Goal: Information Seeking & Learning: Learn about a topic

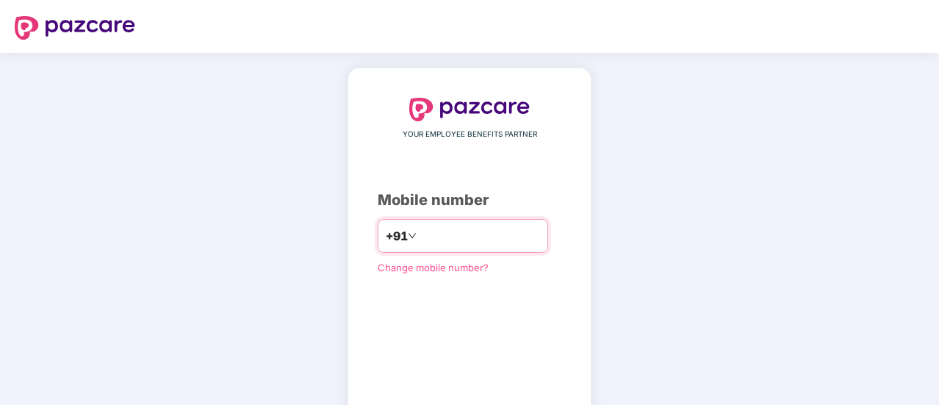
click at [438, 238] on input "number" at bounding box center [479, 236] width 120 height 24
type input "**********"
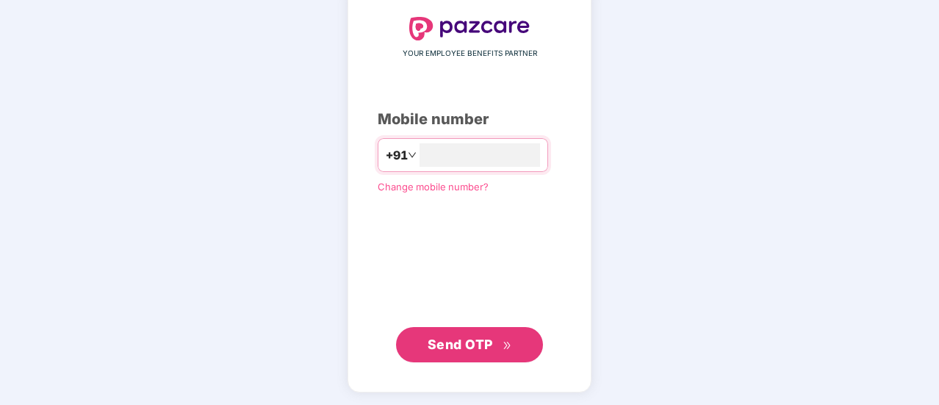
click at [461, 334] on span "Send OTP" at bounding box center [470, 344] width 84 height 21
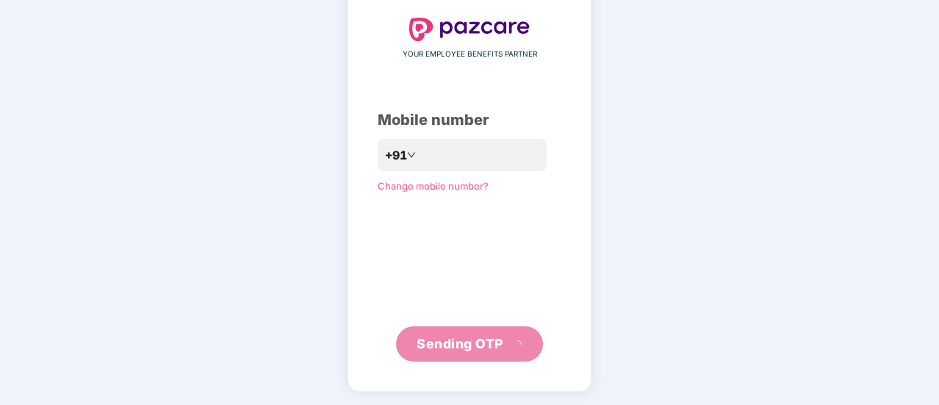
scroll to position [73, 0]
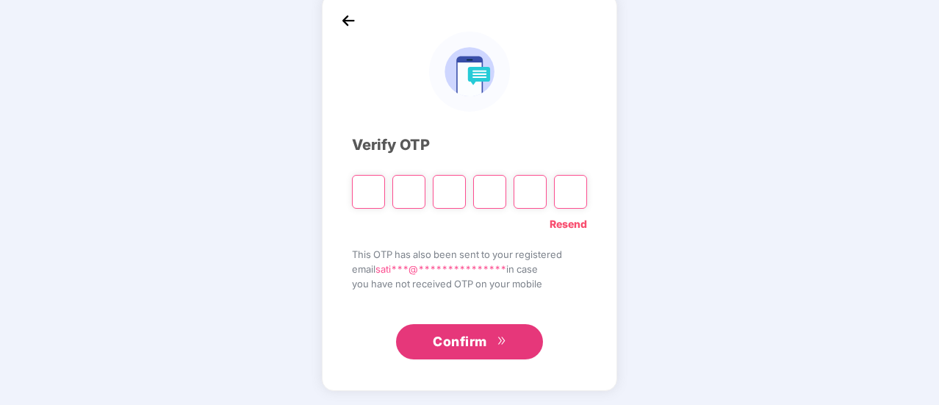
type input "*"
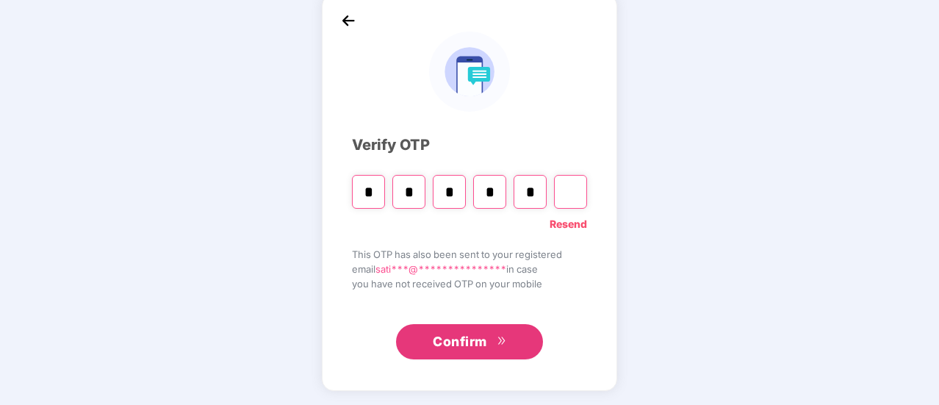
type input "*"
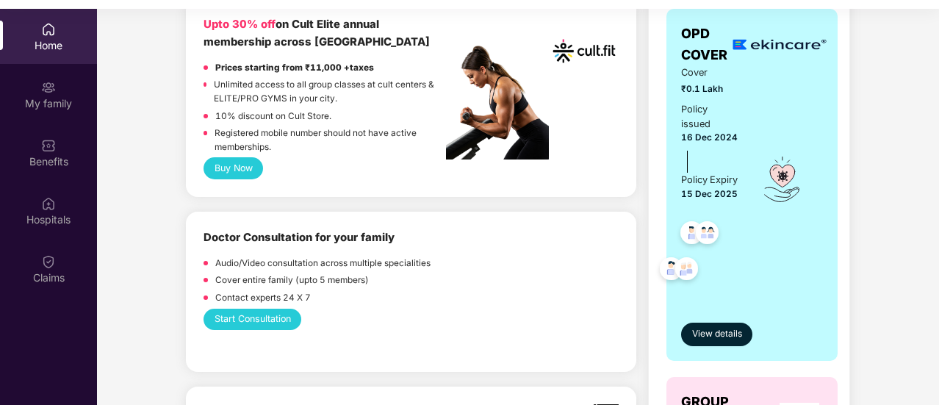
scroll to position [955, 0]
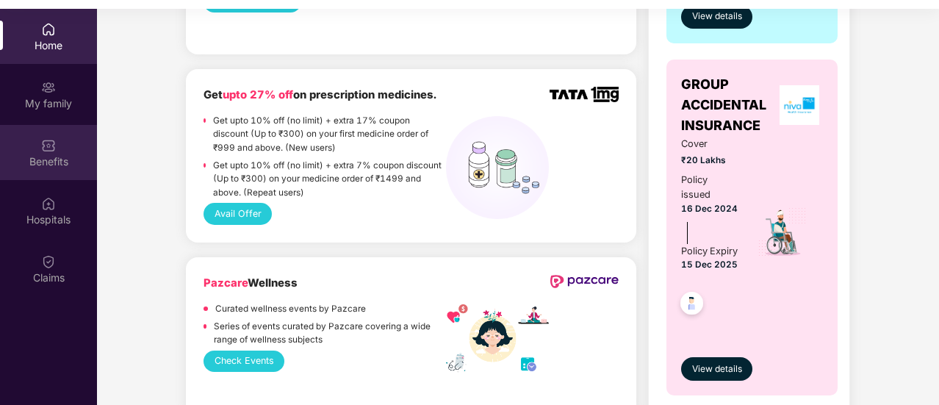
click at [24, 145] on div "Benefits" at bounding box center [48, 152] width 97 height 55
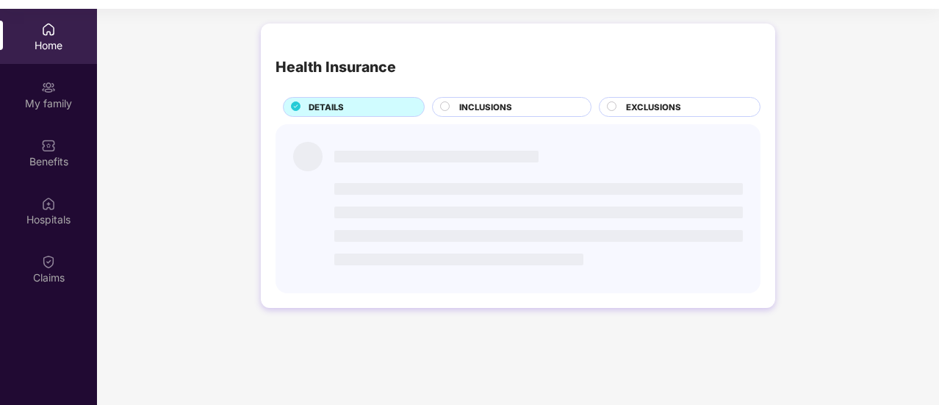
scroll to position [0, 0]
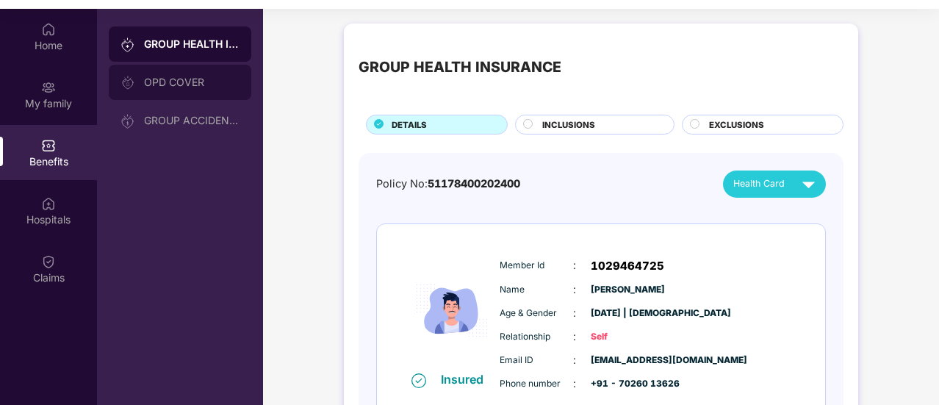
click at [175, 80] on div "OPD COVER" at bounding box center [191, 82] width 95 height 12
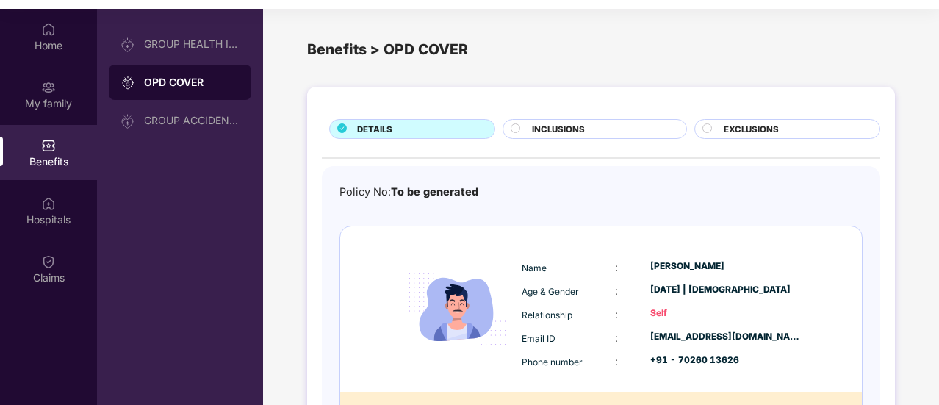
click at [567, 131] on span "INCLUSIONS" at bounding box center [558, 129] width 53 height 13
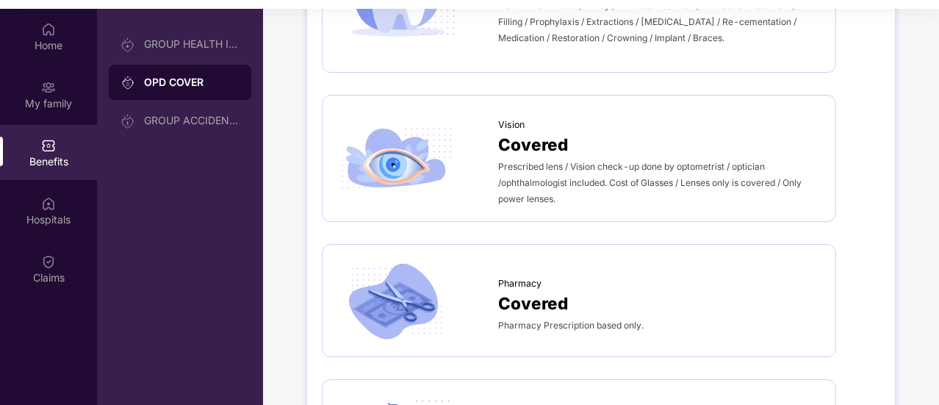
scroll to position [955, 0]
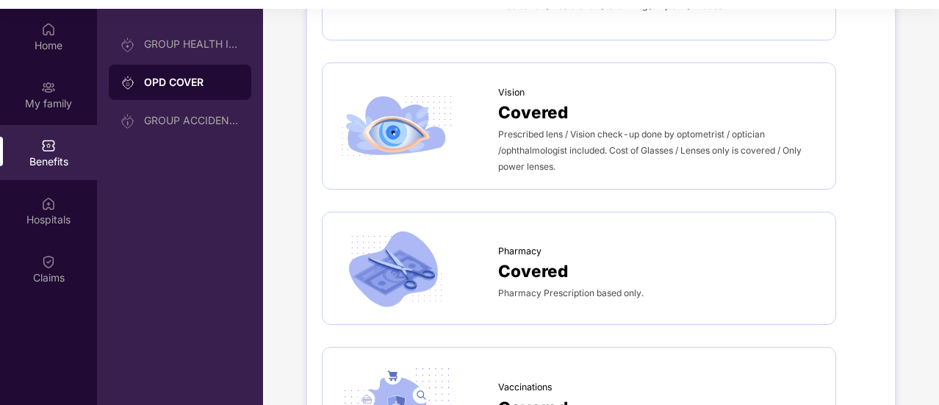
click at [563, 117] on span "Covered" at bounding box center [533, 112] width 70 height 26
click at [543, 105] on span "Covered" at bounding box center [533, 112] width 70 height 26
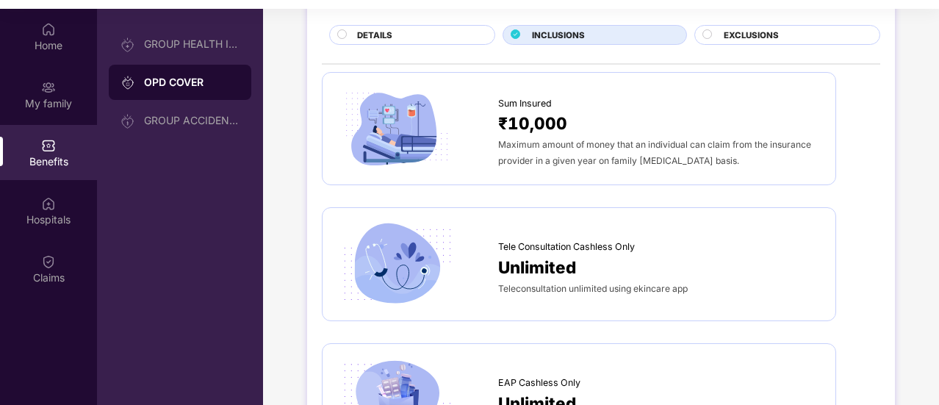
scroll to position [0, 0]
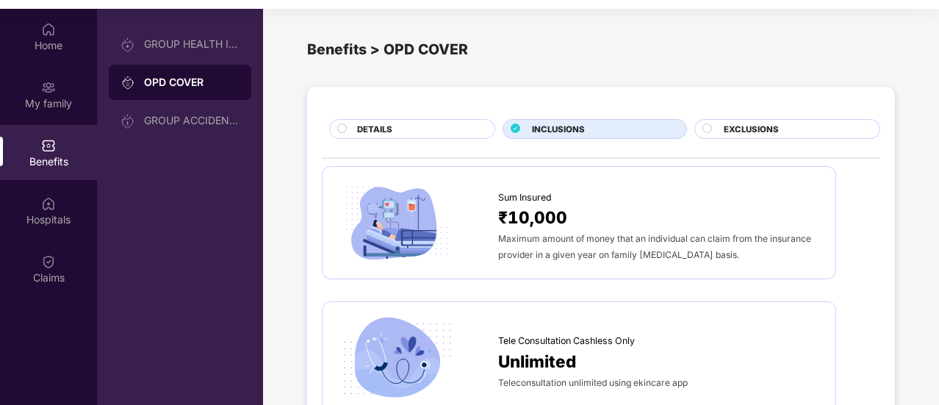
click at [721, 131] on div "EXCLUSIONS" at bounding box center [794, 130] width 156 height 15
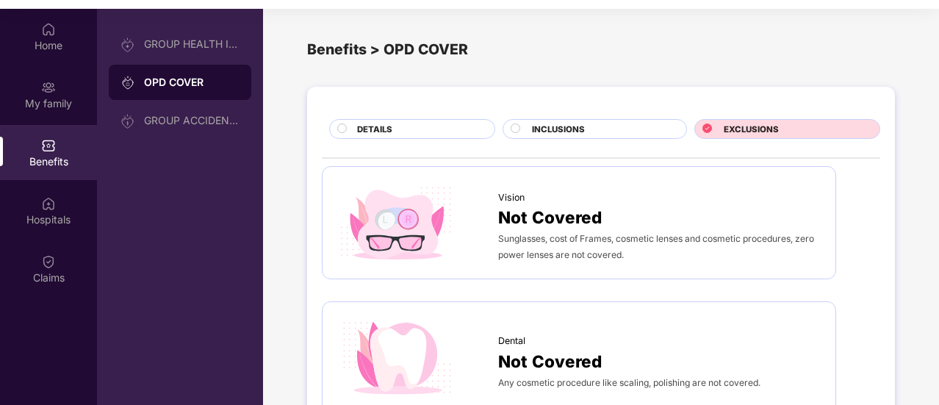
click at [357, 123] on span "DETAILS" at bounding box center [374, 129] width 35 height 13
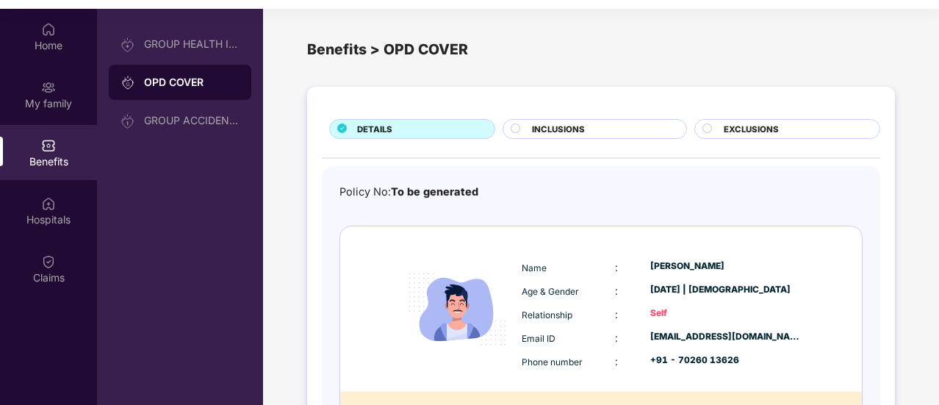
click at [757, 129] on span "EXCLUSIONS" at bounding box center [751, 129] width 55 height 13
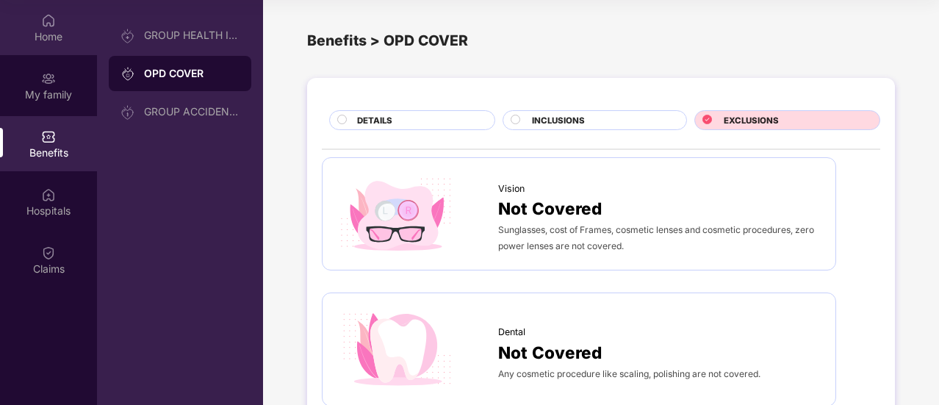
click at [76, 28] on div "Home" at bounding box center [48, 27] width 97 height 55
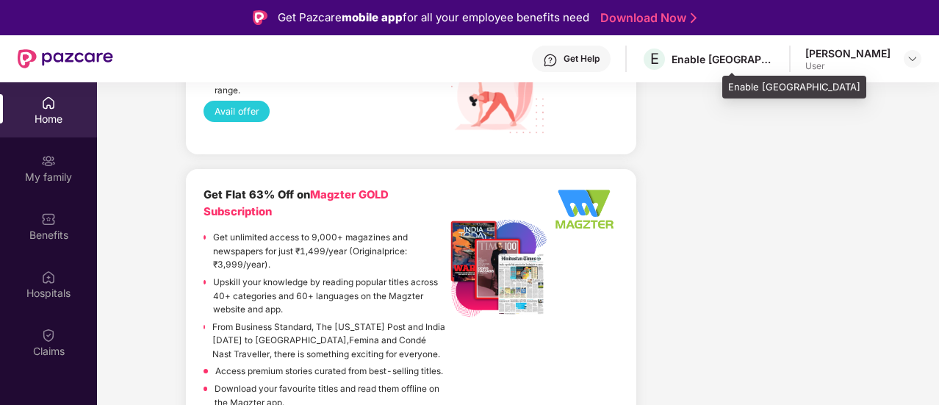
click at [773, 61] on div "Enable [GEOGRAPHIC_DATA]" at bounding box center [722, 59] width 103 height 14
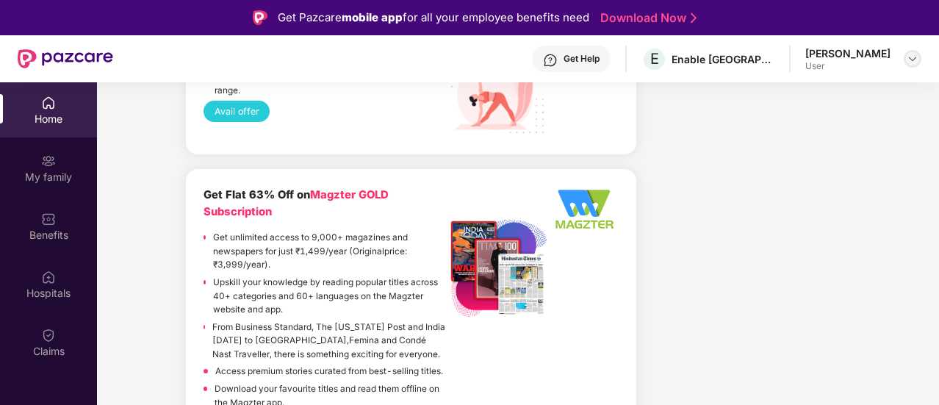
click at [913, 56] on img at bounding box center [912, 59] width 12 height 12
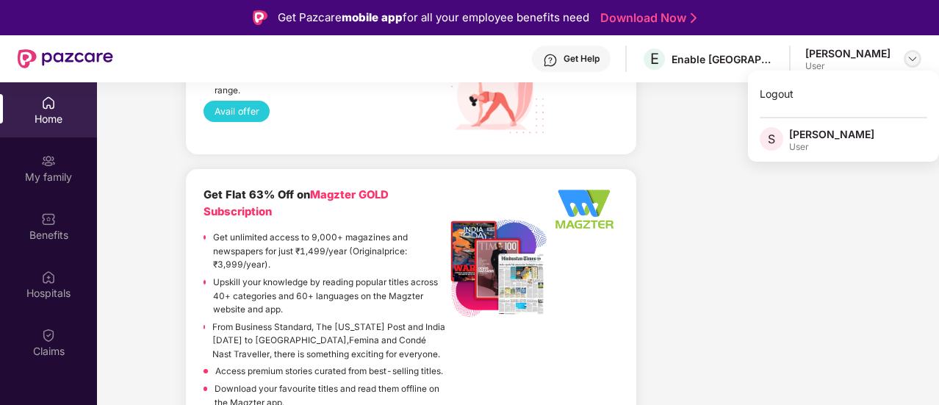
click at [913, 56] on img at bounding box center [912, 59] width 12 height 12
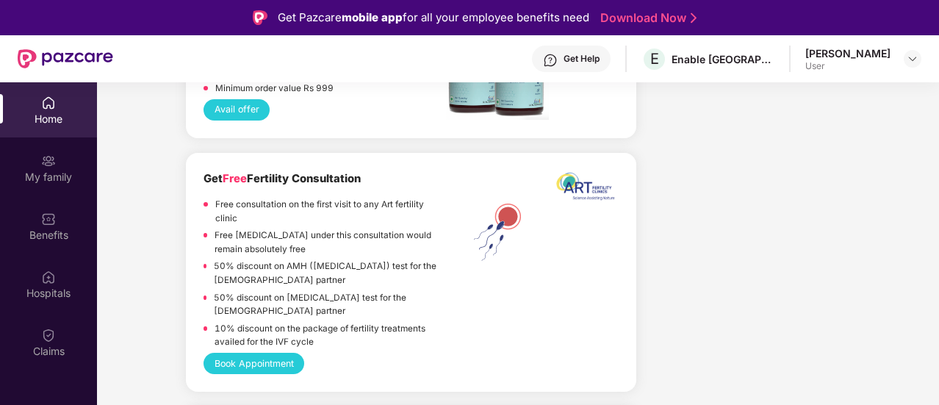
scroll to position [2095, 0]
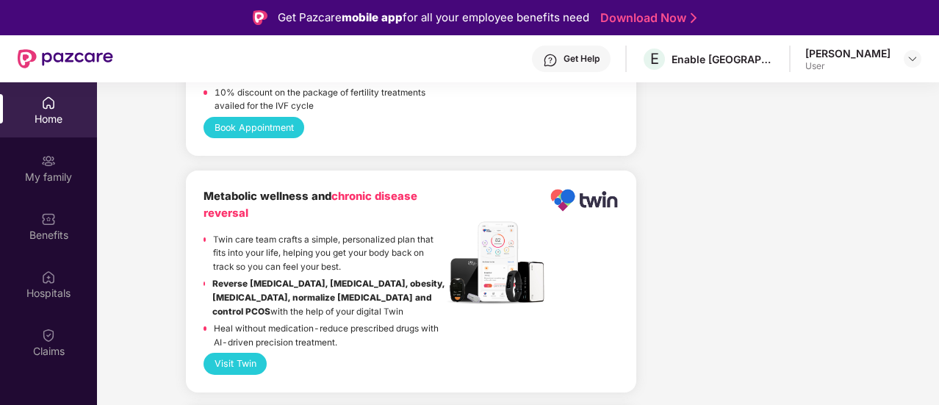
drag, startPoint x: 937, startPoint y: 314, endPoint x: 925, endPoint y: 396, distance: 82.4
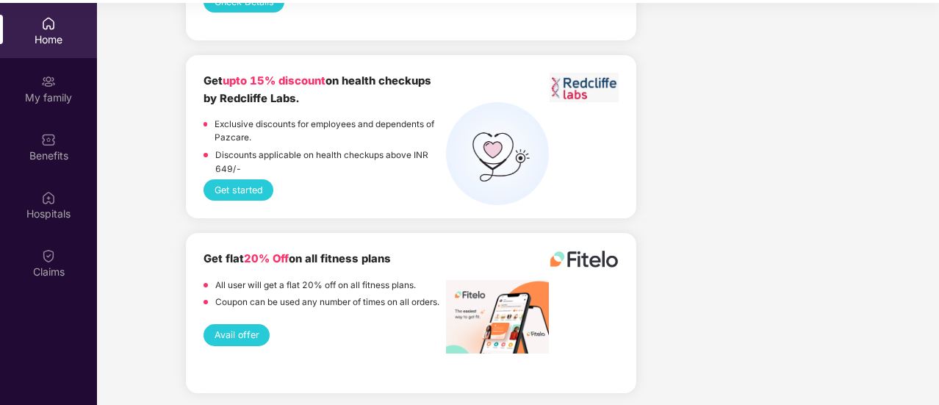
scroll to position [82, 0]
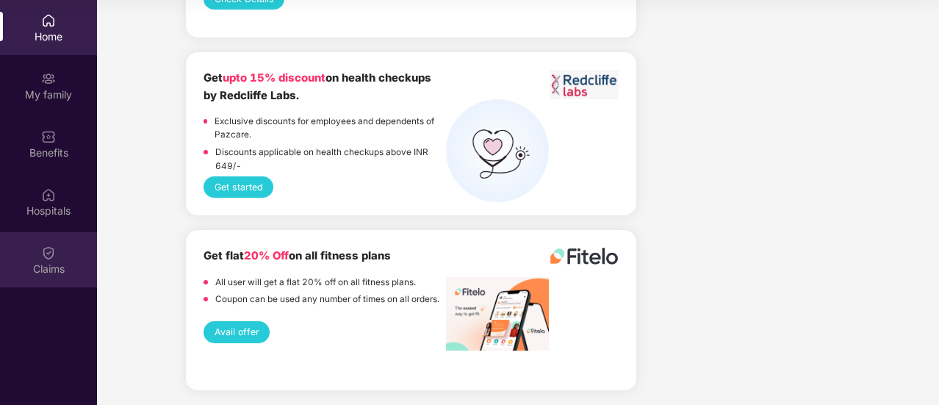
click at [37, 254] on div "Claims" at bounding box center [48, 259] width 97 height 55
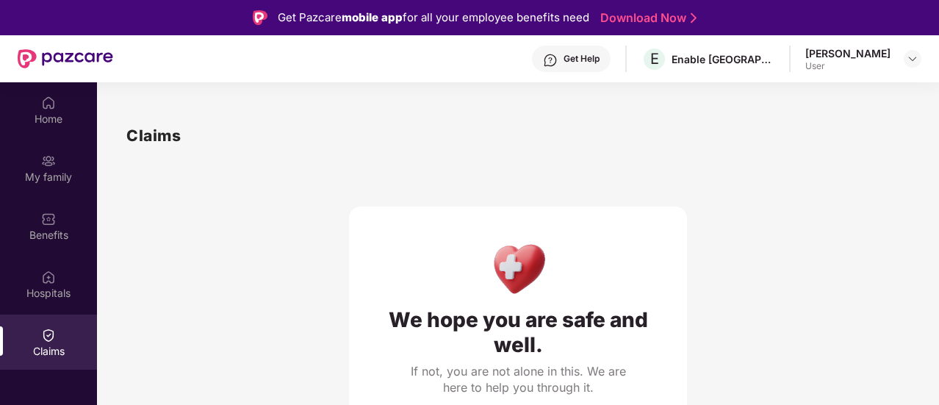
scroll to position [0, 0]
click at [610, 51] on div "Get Help" at bounding box center [571, 59] width 79 height 26
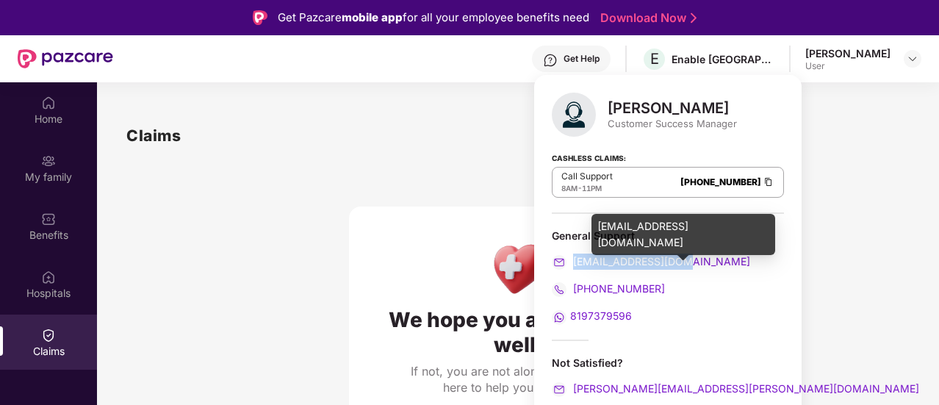
drag, startPoint x: 685, startPoint y: 259, endPoint x: 574, endPoint y: 267, distance: 111.2
click at [574, 267] on div "[EMAIL_ADDRESS][DOMAIN_NAME]" at bounding box center [668, 261] width 232 height 16
copy span "[EMAIL_ADDRESS][DOMAIN_NAME]"
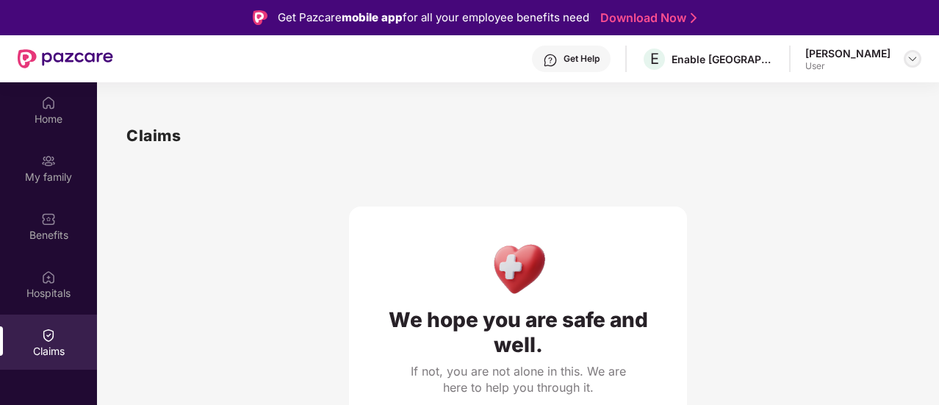
click at [909, 60] on img at bounding box center [912, 59] width 12 height 12
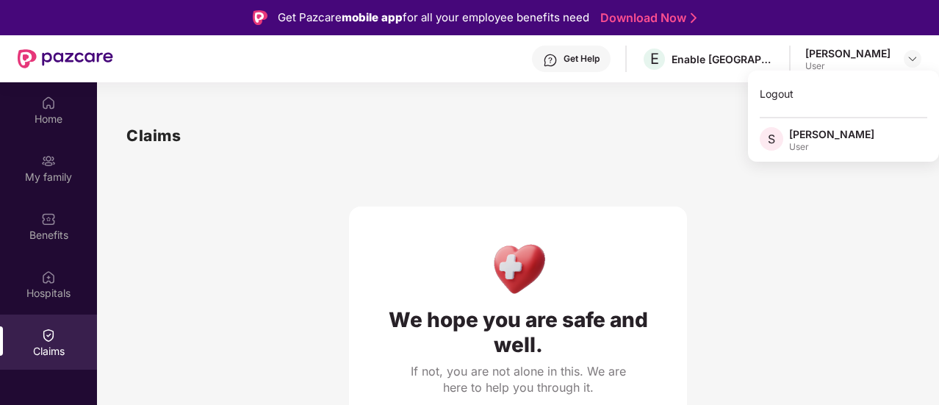
click at [804, 142] on div "User" at bounding box center [831, 147] width 85 height 12
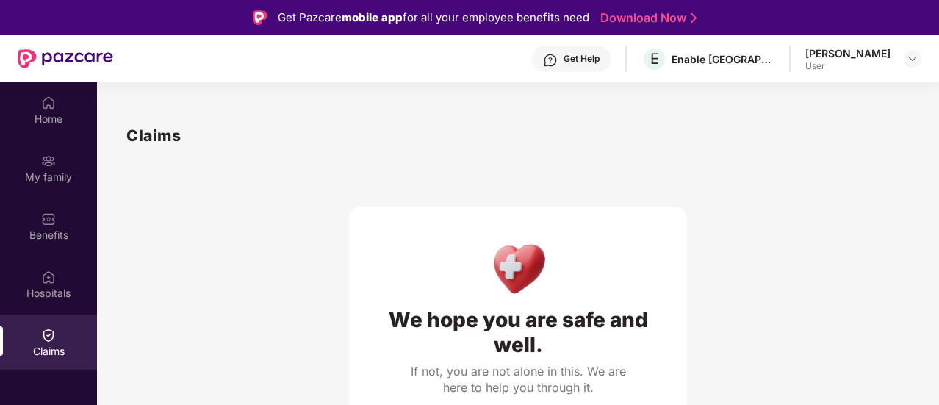
click at [807, 127] on div "Claims" at bounding box center [517, 135] width 783 height 24
click at [863, 53] on div "[PERSON_NAME]" at bounding box center [847, 53] width 85 height 14
click at [853, 63] on div "User" at bounding box center [847, 66] width 85 height 12
click at [599, 61] on div "Get Help" at bounding box center [581, 59] width 36 height 12
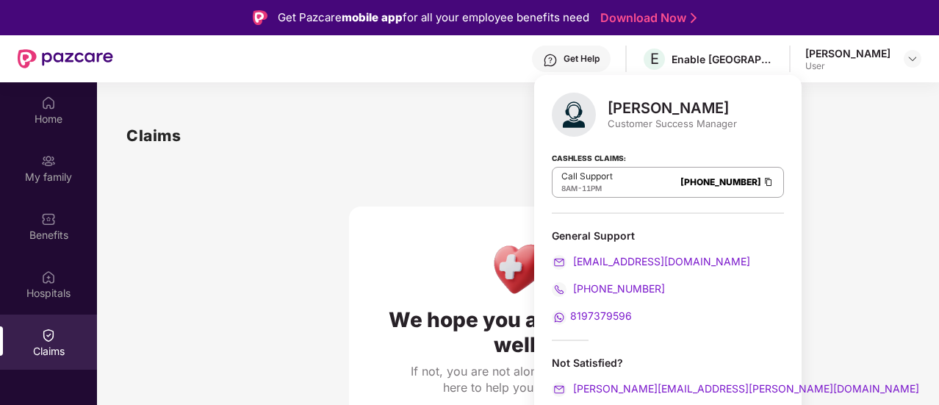
click at [864, 63] on div "User" at bounding box center [847, 66] width 85 height 12
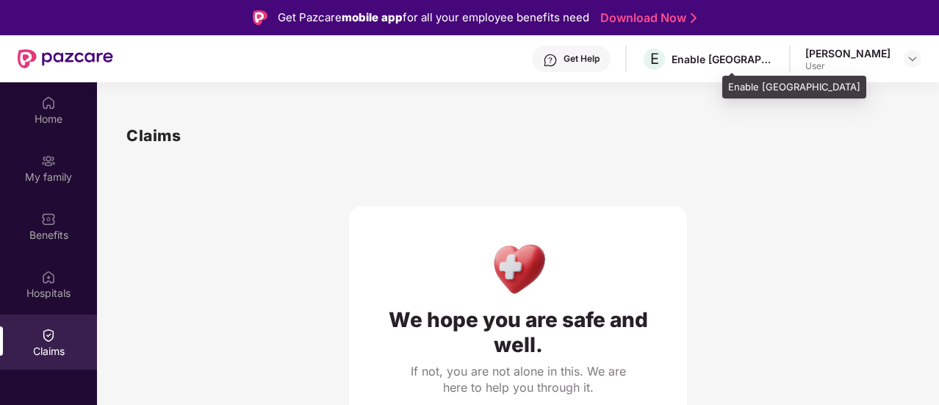
click at [774, 59] on div "Enable [GEOGRAPHIC_DATA]" at bounding box center [722, 59] width 103 height 14
click at [667, 54] on span "E" at bounding box center [654, 59] width 26 height 26
click at [659, 55] on span "E" at bounding box center [654, 59] width 9 height 18
click at [774, 58] on div "Enable [GEOGRAPHIC_DATA]" at bounding box center [722, 59] width 103 height 14
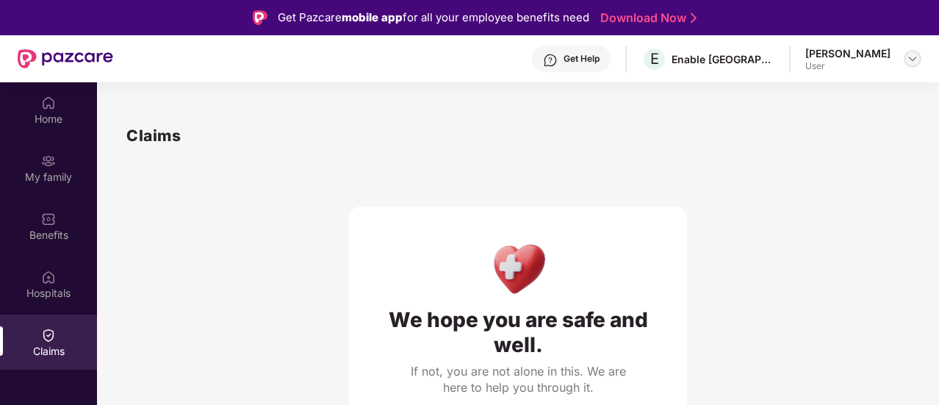
click at [912, 50] on div at bounding box center [913, 59] width 18 height 18
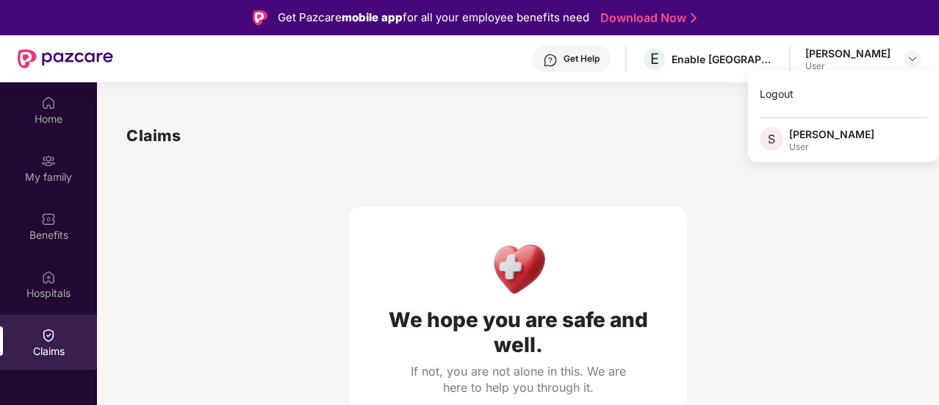
click at [798, 147] on div "User" at bounding box center [831, 147] width 85 height 12
click at [798, 148] on div "We hope you are safe and well. If not, you are not alone in this. We are here t…" at bounding box center [517, 310] width 783 height 325
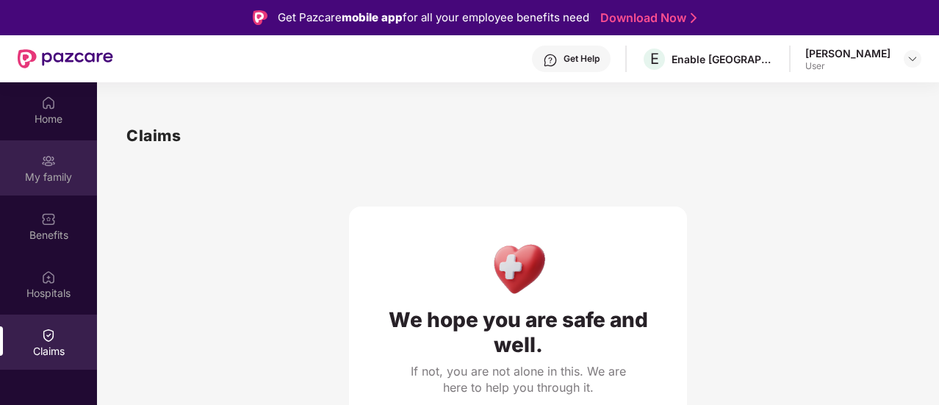
click at [32, 173] on div "My family" at bounding box center [48, 177] width 97 height 15
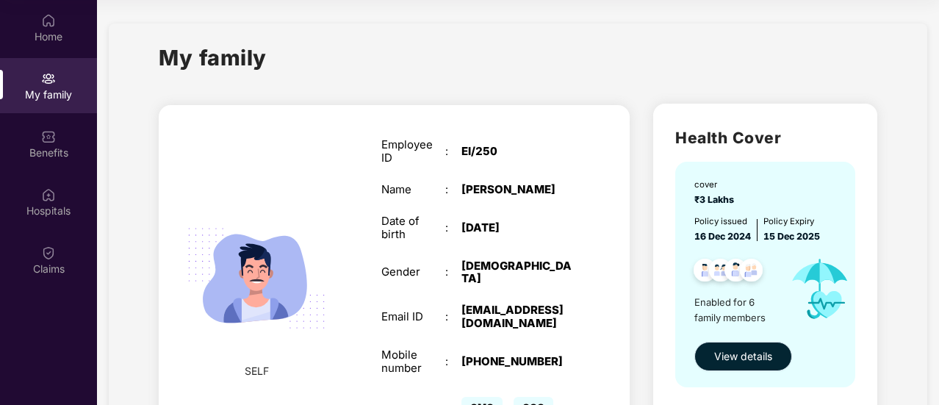
click at [746, 349] on span "View details" at bounding box center [743, 356] width 58 height 16
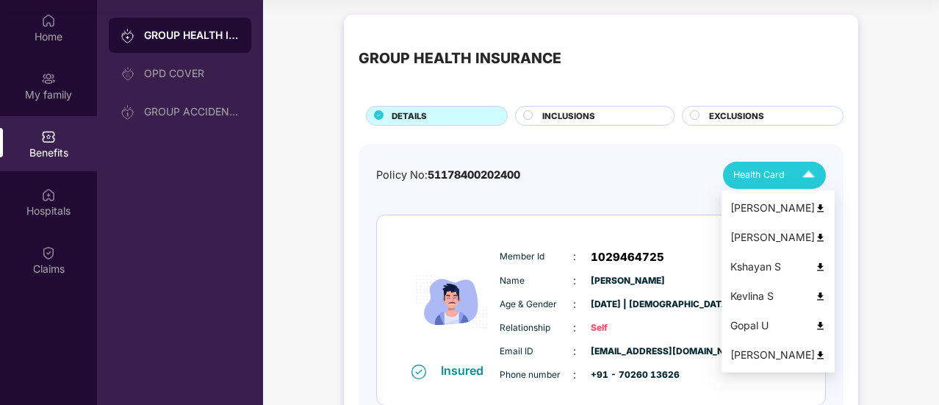
click at [815, 173] on img at bounding box center [809, 175] width 26 height 26
click at [743, 211] on div "[PERSON_NAME]" at bounding box center [777, 208] width 95 height 16
click at [811, 173] on img at bounding box center [809, 175] width 26 height 26
click at [770, 237] on div "[PERSON_NAME]" at bounding box center [777, 237] width 95 height 16
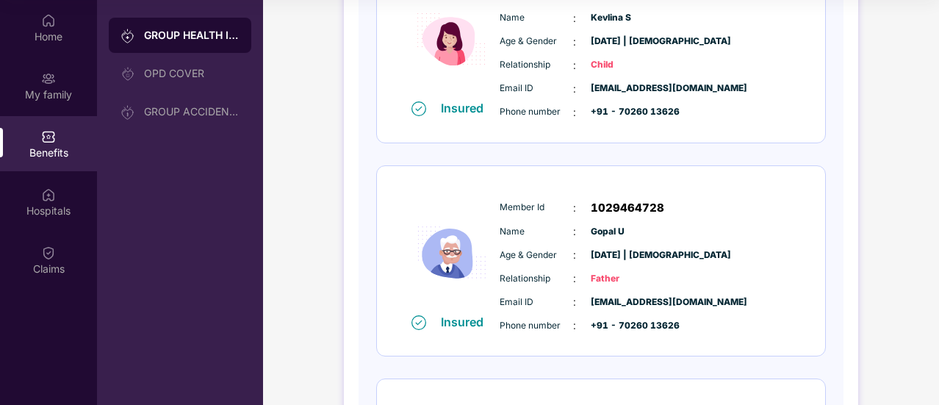
scroll to position [955, 0]
